Goal: Task Accomplishment & Management: Complete application form

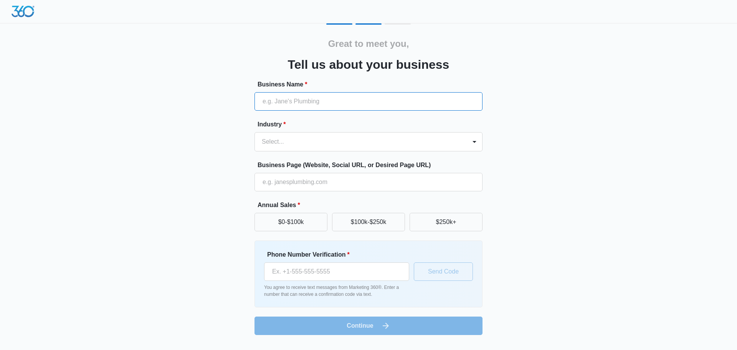
click at [292, 104] on input "Business Name *" at bounding box center [369, 101] width 228 height 18
click at [328, 102] on input "Memorable M" at bounding box center [369, 101] width 228 height 18
click at [325, 100] on input "Memorable M" at bounding box center [369, 101] width 228 height 18
click at [320, 99] on input "Memorable M" at bounding box center [369, 101] width 228 height 18
type input "Memorable Moments Event Venue"
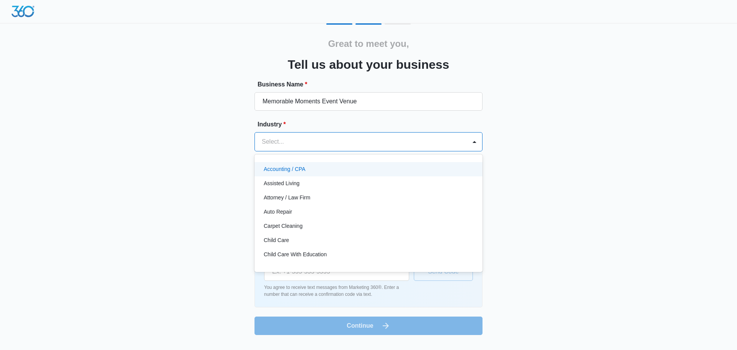
click at [364, 139] on div at bounding box center [359, 141] width 195 height 11
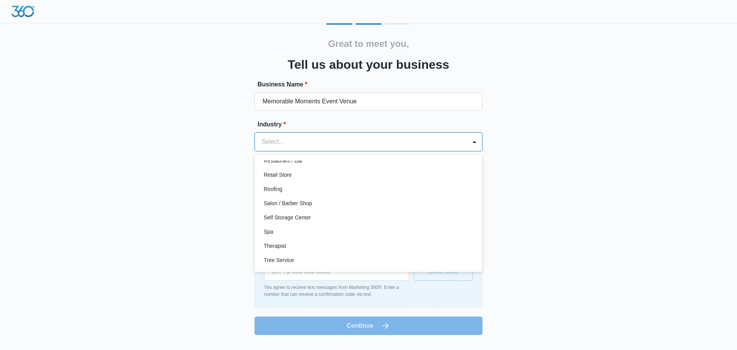
scroll to position [594, 0]
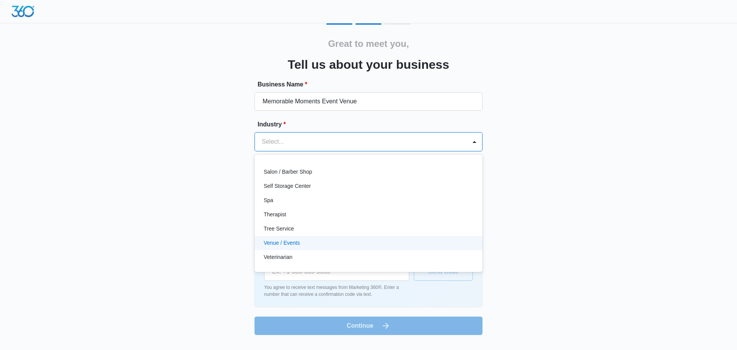
click at [436, 243] on div "Venue / Events" at bounding box center [368, 243] width 208 height 8
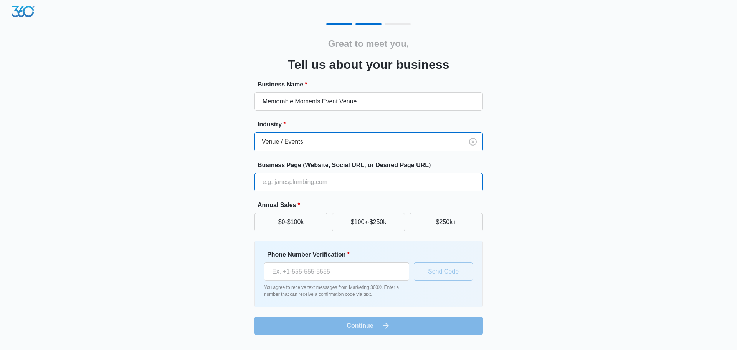
click at [317, 181] on input "Business Page (Website, Social URL, or Desired Page URL)" at bounding box center [369, 182] width 228 height 18
type input "[DOMAIN_NAME]"
click at [313, 224] on button "$0-$100k" at bounding box center [291, 222] width 73 height 18
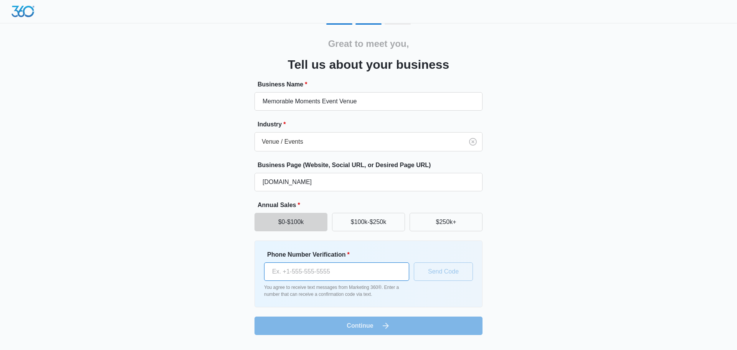
click at [355, 268] on input "Phone Number Verification *" at bounding box center [336, 271] width 145 height 18
type input "[PHONE_NUMBER]"
click at [437, 272] on button "Send Code" at bounding box center [443, 271] width 59 height 18
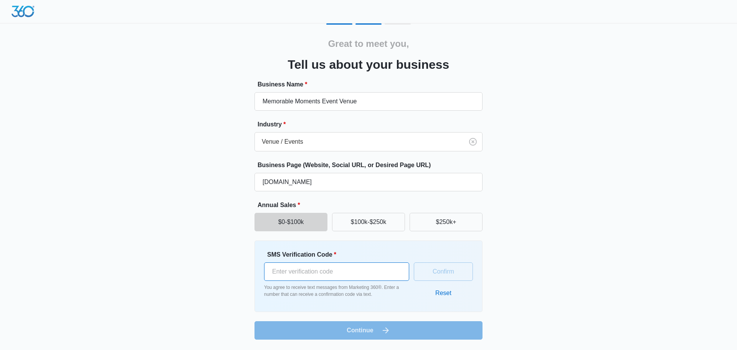
click at [374, 272] on input "SMS Verification Code *" at bounding box center [336, 271] width 145 height 18
type input "915692"
click at [433, 265] on button "Confirm" at bounding box center [443, 271] width 59 height 18
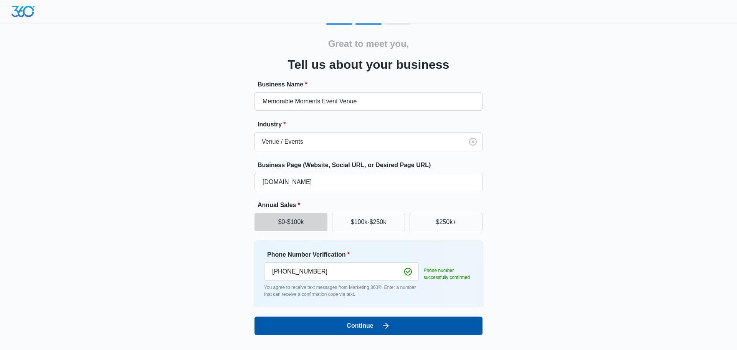
click at [400, 330] on button "Continue" at bounding box center [369, 325] width 228 height 18
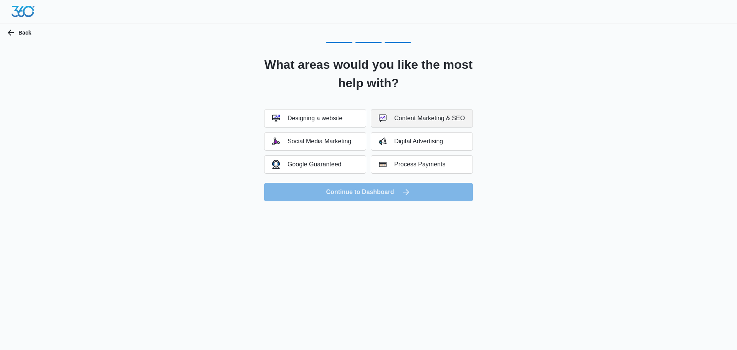
click at [430, 115] on div "Content Marketing & SEO" at bounding box center [422, 118] width 86 height 8
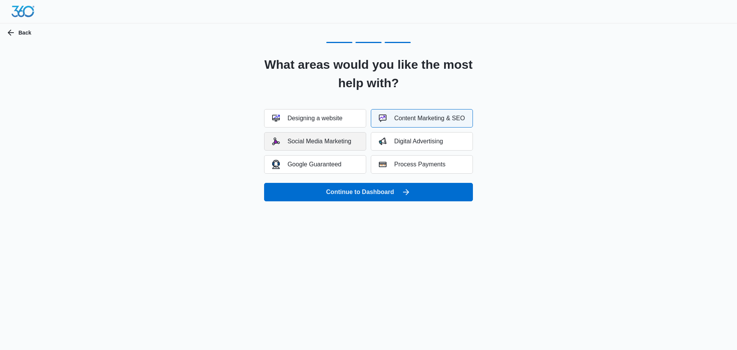
click at [330, 142] on div "Social Media Marketing" at bounding box center [311, 141] width 79 height 8
click at [412, 142] on div "Digital Advertising" at bounding box center [411, 141] width 64 height 8
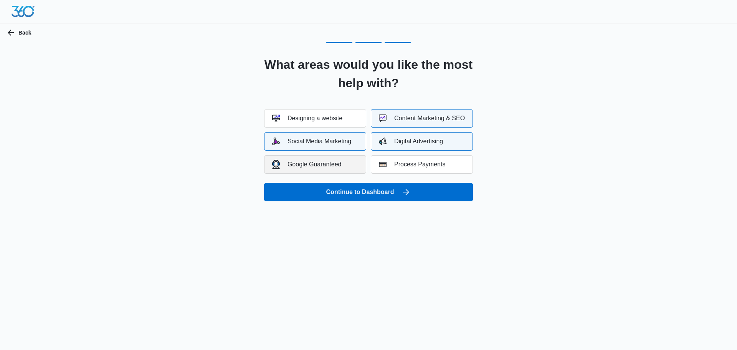
click at [341, 165] on div "Google Guaranteed" at bounding box center [307, 164] width 70 height 9
click at [428, 165] on div "Process Payments" at bounding box center [412, 165] width 66 height 8
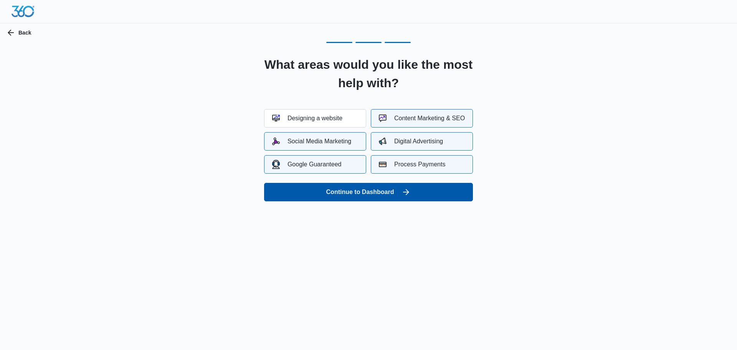
click at [401, 192] on button "Continue to Dashboard" at bounding box center [368, 192] width 209 height 18
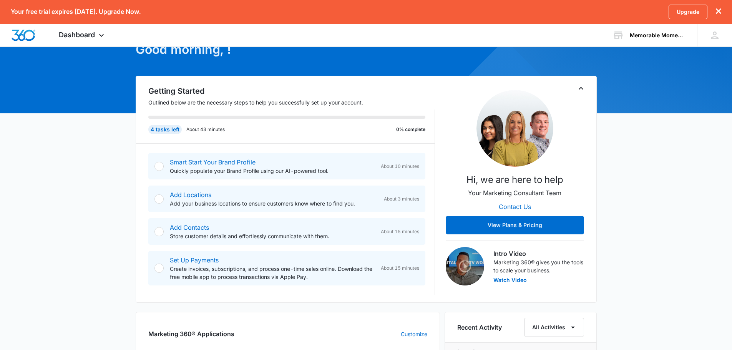
scroll to position [33, 0]
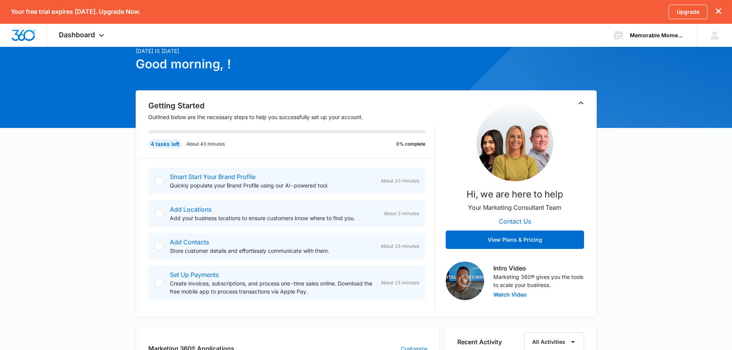
click at [461, 281] on img at bounding box center [465, 281] width 38 height 38
click at [116, 262] on div "Today is Thursday, September 11th Good morning, ! Getting Started Outlined belo…" at bounding box center [366, 355] width 732 height 666
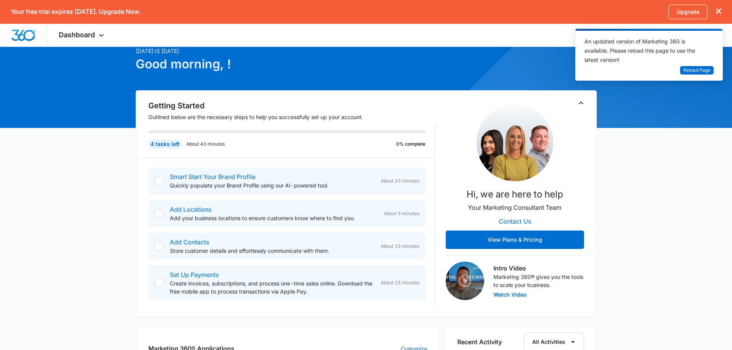
scroll to position [0, 0]
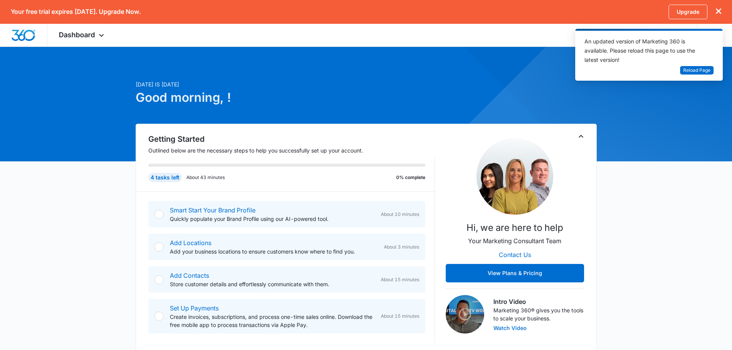
click at [508, 328] on button "Watch Video" at bounding box center [509, 327] width 33 height 5
